Goal: Transaction & Acquisition: Book appointment/travel/reservation

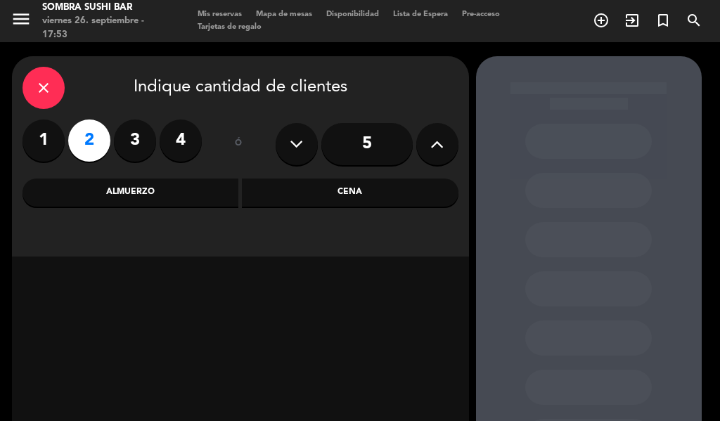
click at [328, 181] on div "Cena" at bounding box center [350, 193] width 217 height 28
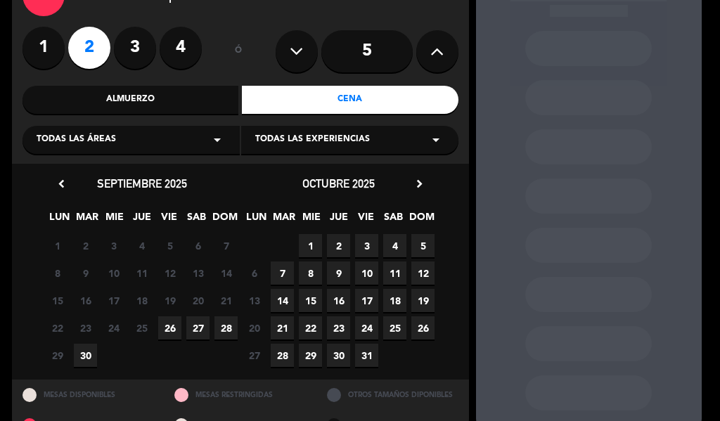
click at [165, 327] on span "26" at bounding box center [169, 328] width 23 height 23
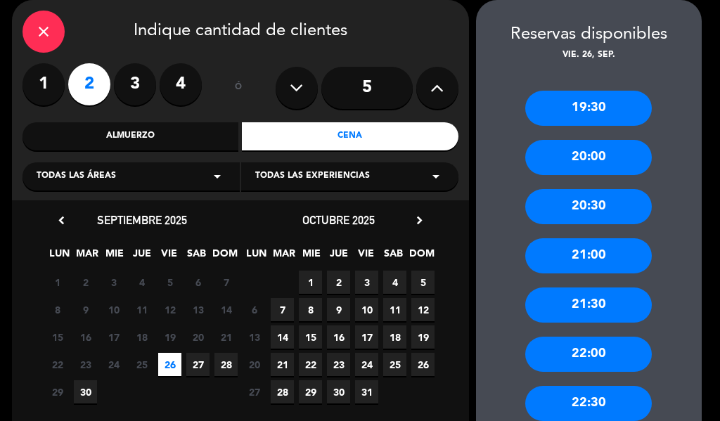
click at [586, 298] on div "21:30" at bounding box center [588, 305] width 127 height 35
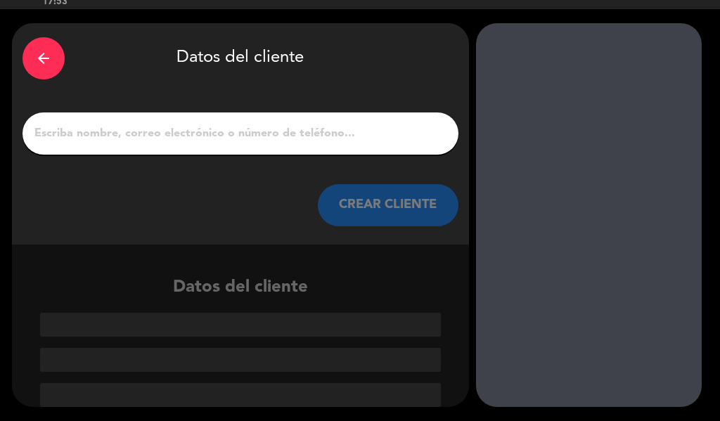
click at [228, 143] on input "1" at bounding box center [240, 134] width 415 height 20
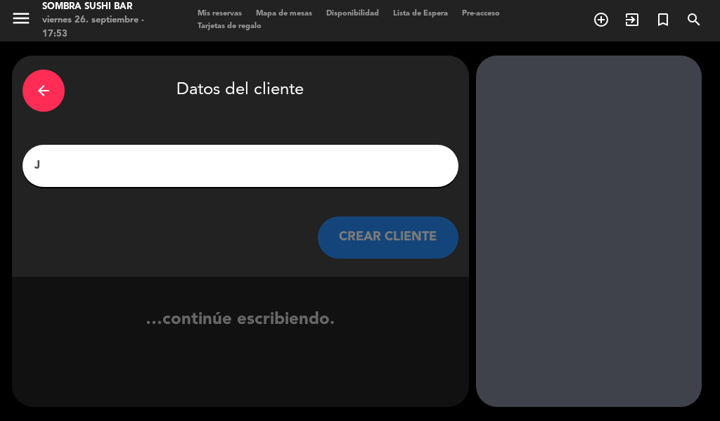
scroll to position [1, 0]
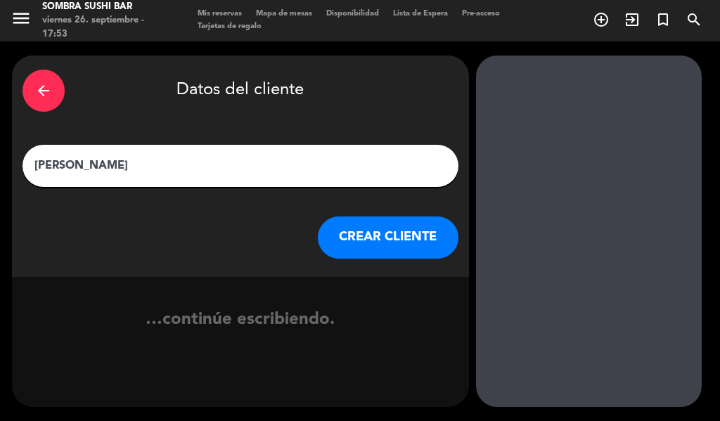
type input "[PERSON_NAME]"
click at [71, 270] on div "arrow_back Datos del cliente [PERSON_NAME] CLIENTE" at bounding box center [240, 167] width 457 height 222
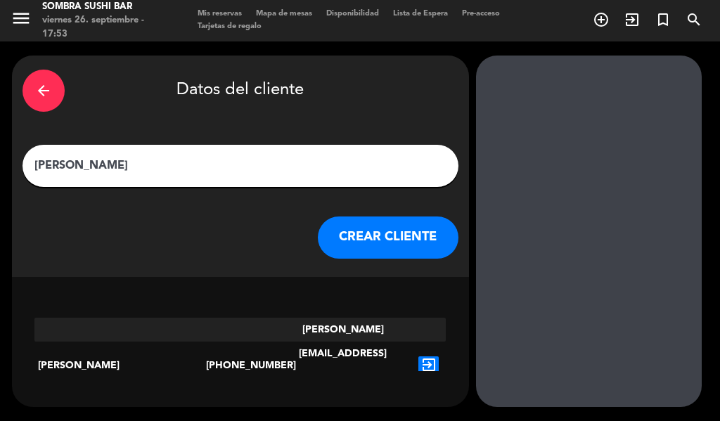
click at [394, 236] on button "CREAR CLIENTE" at bounding box center [388, 238] width 141 height 42
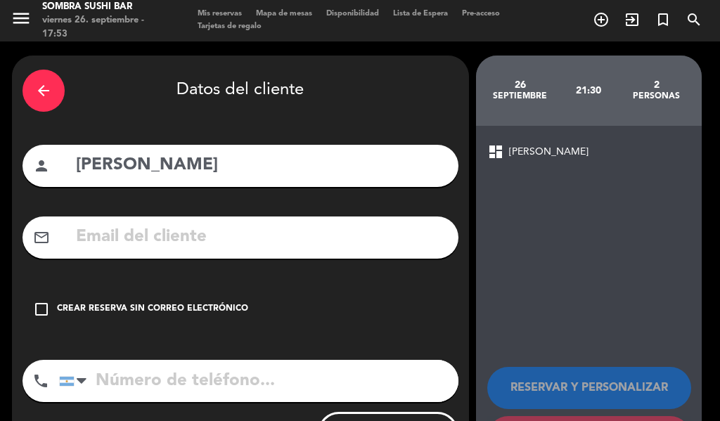
click at [224, 309] on div "Crear reserva sin correo electrónico" at bounding box center [152, 309] width 191 height 14
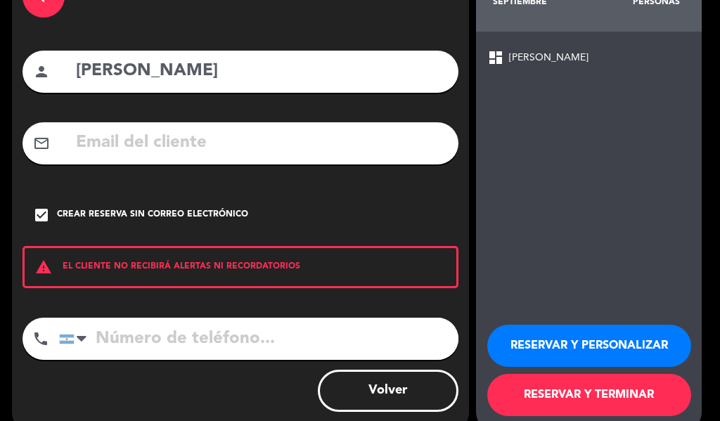
scroll to position [121, 0]
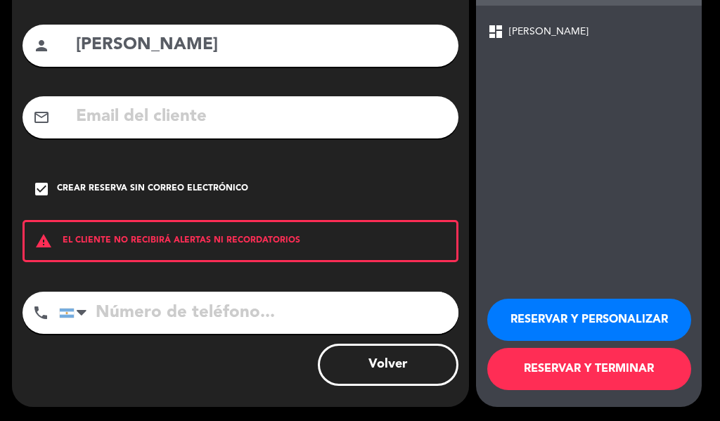
click at [586, 373] on button "RESERVAR Y TERMINAR" at bounding box center [589, 369] width 204 height 42
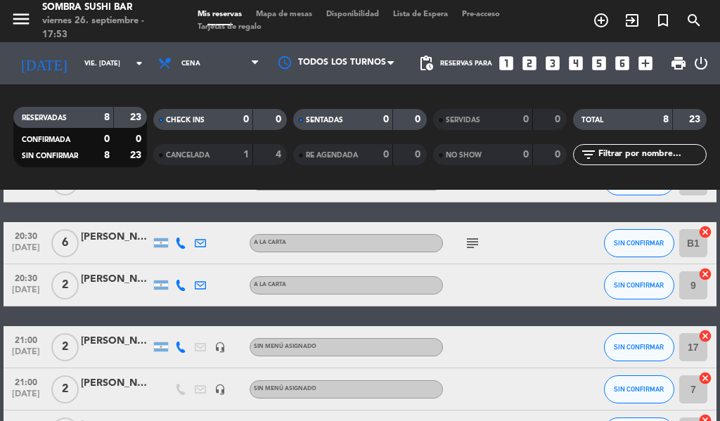
scroll to position [158, 0]
